Goal: Task Accomplishment & Management: Manage account settings

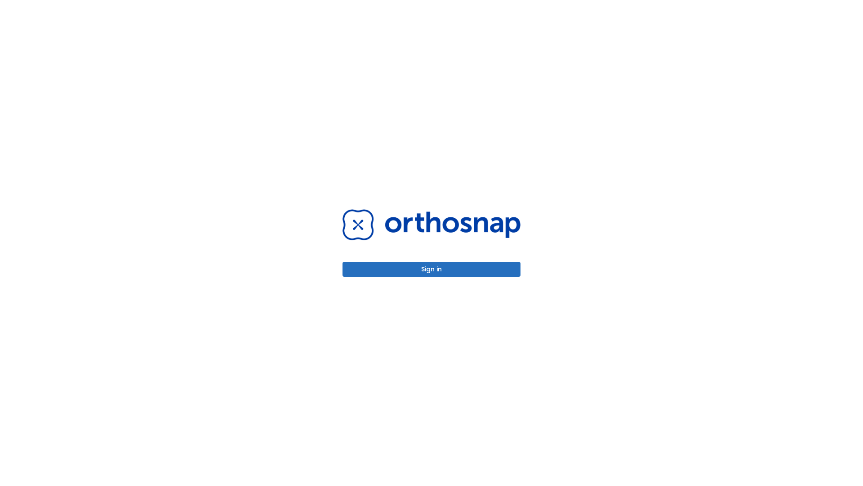
click at [432, 269] on button "Sign in" at bounding box center [432, 269] width 178 height 15
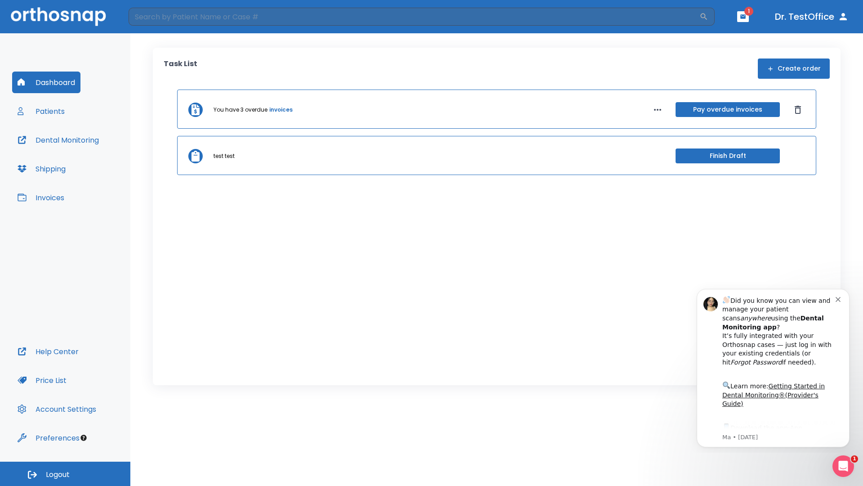
click at [65, 474] on span "Logout" at bounding box center [58, 474] width 24 height 10
